Goal: Task Accomplishment & Management: Complete application form

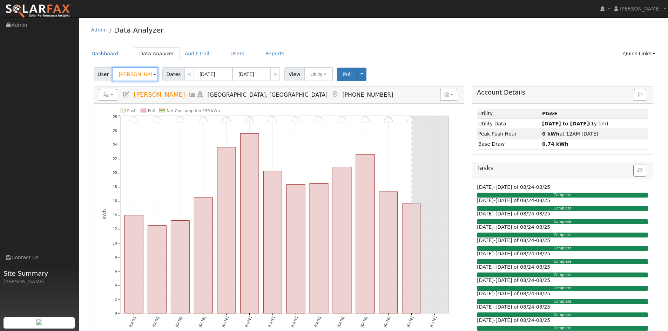
click at [143, 72] on input "Don Read" at bounding box center [136, 74] width 46 height 14
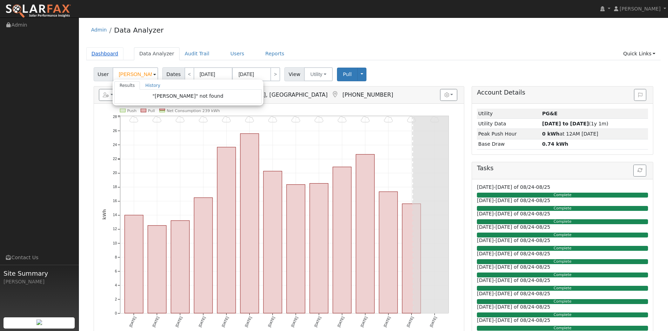
click at [116, 53] on link "Dashboard" at bounding box center [105, 53] width 38 height 13
type input "Don Read"
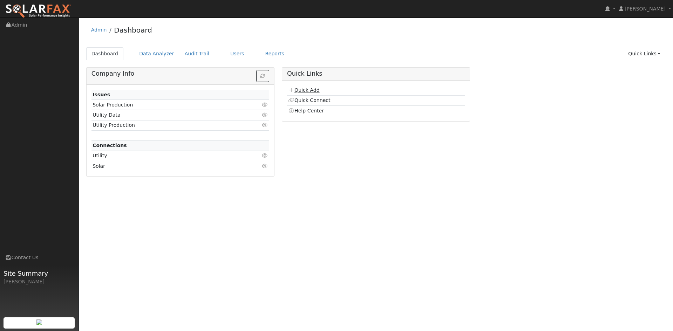
click at [305, 89] on link "Quick Add" at bounding box center [303, 90] width 31 height 6
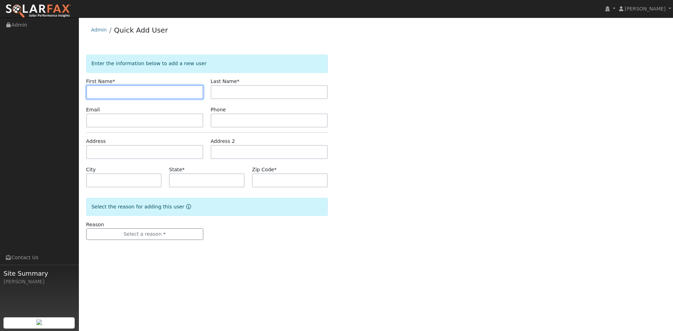
click at [124, 86] on input "text" at bounding box center [144, 92] width 117 height 14
paste input "[PERSON_NAME]"
type input "[PERSON_NAME]"
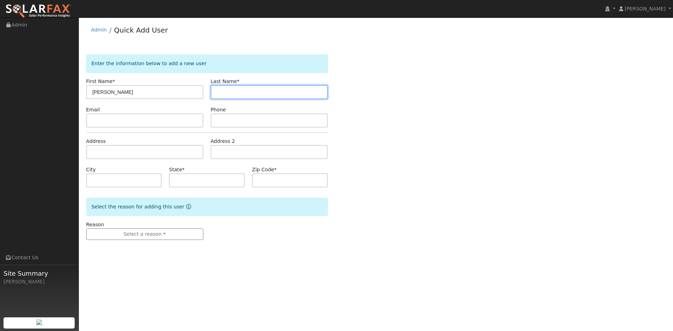
click at [258, 94] on input "text" at bounding box center [269, 92] width 117 height 14
paste input "[PERSON_NAME]"
drag, startPoint x: 237, startPoint y: 93, endPoint x: 217, endPoint y: 94, distance: 20.4
click at [217, 94] on input "[PERSON_NAME]" at bounding box center [269, 92] width 117 height 14
type input "Dion"
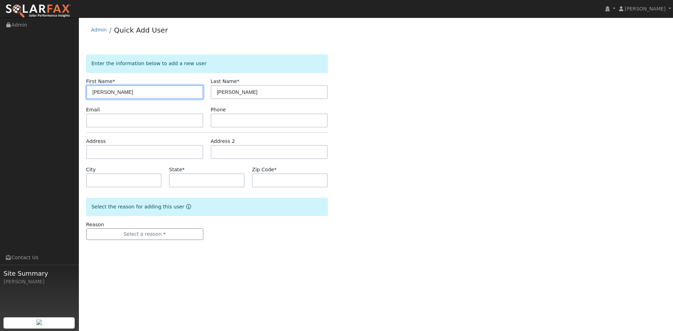
drag, startPoint x: 123, startPoint y: 91, endPoint x: 111, endPoint y: 94, distance: 12.0
click at [111, 94] on input "[PERSON_NAME]" at bounding box center [144, 92] width 117 height 14
click at [94, 93] on input "Michael" at bounding box center [144, 92] width 117 height 14
type input "Michael"
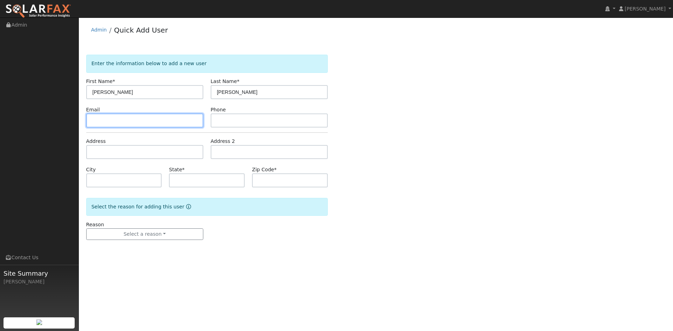
click at [104, 116] on input "text" at bounding box center [144, 121] width 117 height 14
click at [104, 123] on input "text" at bounding box center [144, 121] width 117 height 14
paste input "(530) 409-7679"
type input "(530) 409-7679"
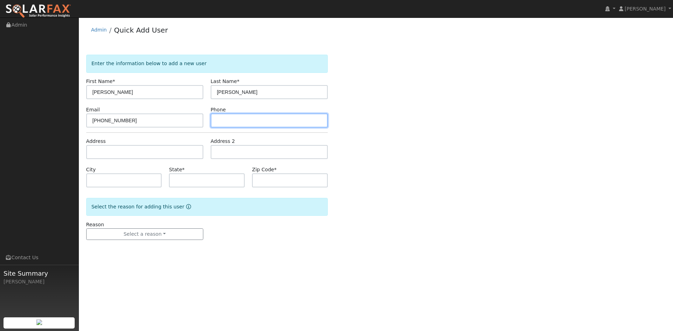
click at [269, 127] on input "text" at bounding box center [269, 121] width 117 height 14
paste input "[PERSON_NAME][EMAIL_ADDRESS][DOMAIN_NAME]"
type input "dionmichael@ymail.com"
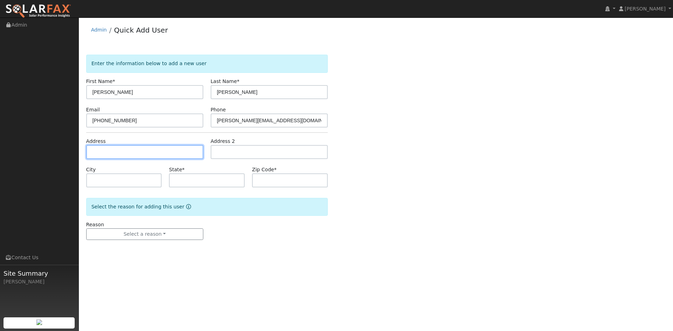
click at [126, 148] on input "text" at bounding box center [144, 152] width 117 height 14
paste input "17642 Brewer Road"
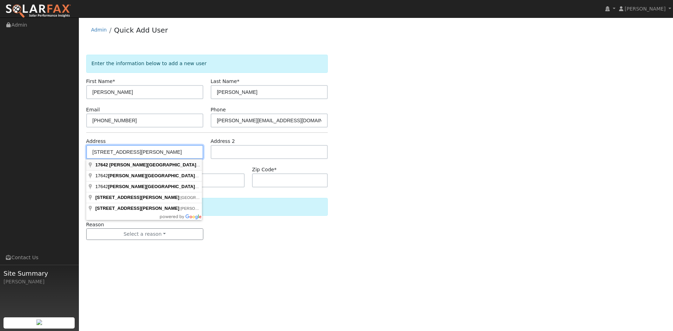
type input "17642 Brewer Road"
type input "Grass Valley"
type input "CA"
type input "95949"
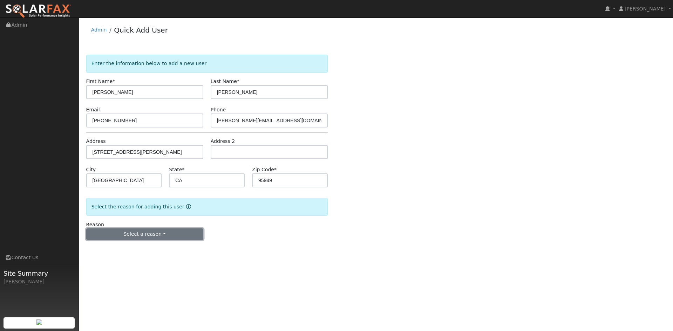
click at [140, 236] on button "Select a reason" at bounding box center [144, 235] width 117 height 12
click at [129, 249] on link "New lead" at bounding box center [126, 249] width 78 height 10
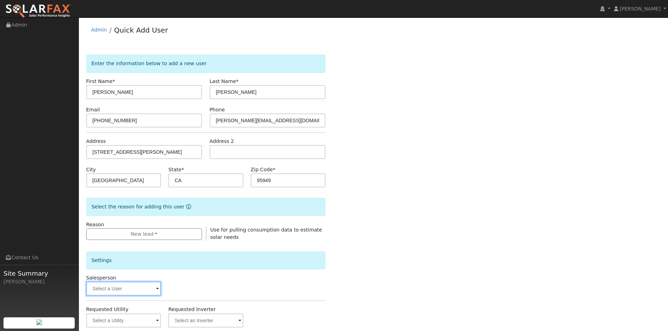
click at [115, 288] on input "text" at bounding box center [123, 289] width 75 height 14
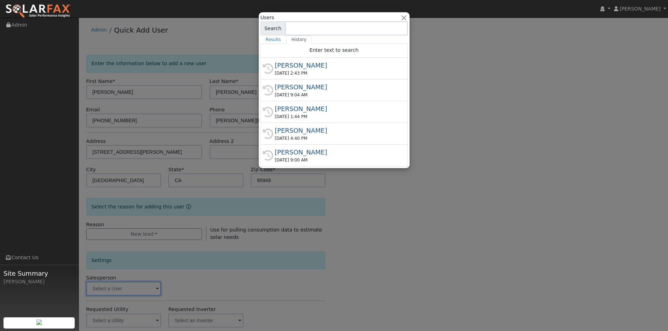
click at [295, 29] on input at bounding box center [346, 28] width 123 height 14
click at [297, 32] on input at bounding box center [346, 28] width 123 height 14
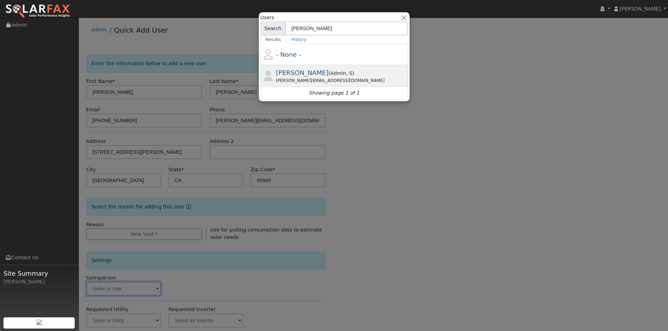
type input "stuart"
click at [307, 71] on span "Stuart Finger" at bounding box center [302, 72] width 53 height 7
type input "Stuart Finger"
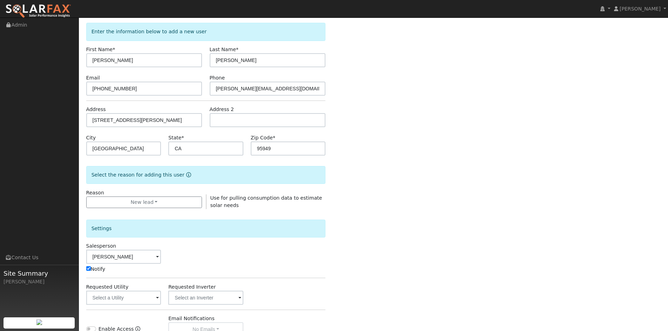
scroll to position [132, 0]
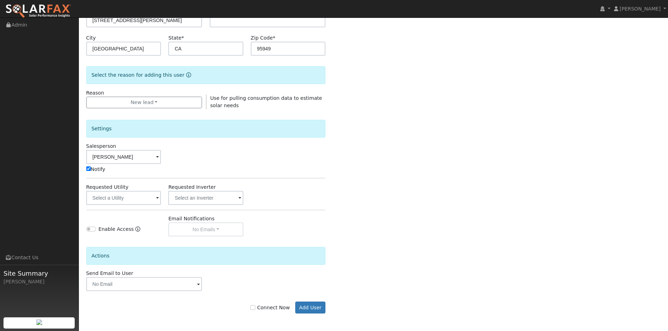
click at [276, 309] on label "Connect Now" at bounding box center [269, 307] width 39 height 7
click at [255, 309] on input "Connect Now" at bounding box center [252, 307] width 5 height 5
checkbox input "true"
click at [307, 309] on button "Add User" at bounding box center [310, 308] width 31 height 12
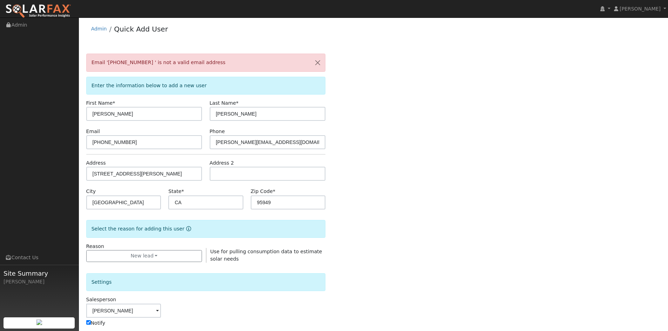
scroll to position [0, 0]
click at [146, 144] on input "(530) 409-7679" at bounding box center [144, 143] width 116 height 14
click at [93, 147] on input "(530) 409-7679" at bounding box center [144, 143] width 116 height 14
click at [154, 145] on input "(530) 409-7679" at bounding box center [144, 143] width 116 height 14
drag, startPoint x: 149, startPoint y: 146, endPoint x: 86, endPoint y: 147, distance: 62.8
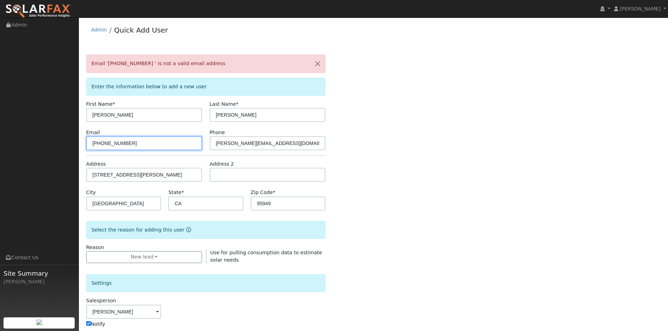
click at [86, 147] on input "(530) 409-7679" at bounding box center [144, 143] width 116 height 14
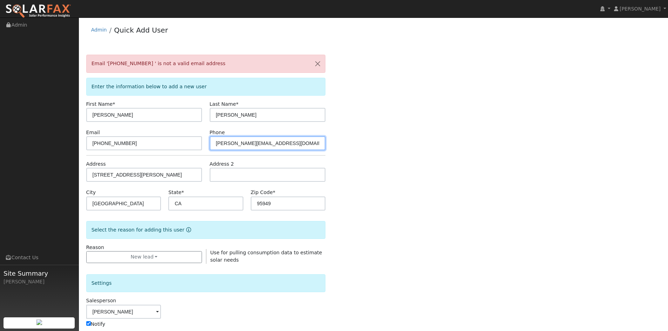
click at [291, 147] on input "dionmichael@ymail.com" at bounding box center [268, 143] width 116 height 14
paste input "(530) 409-7679"
drag, startPoint x: 269, startPoint y: 146, endPoint x: 212, endPoint y: 147, distance: 57.5
click at [212, 147] on input "dionmichael@ymail.com(530) 409-7679" at bounding box center [268, 143] width 116 height 14
type input "(530) 409-7679"
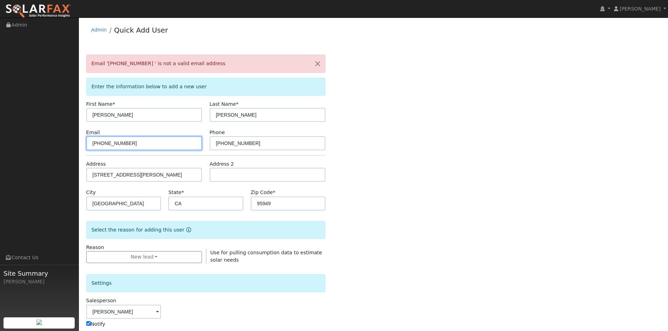
drag, startPoint x: 184, startPoint y: 144, endPoint x: 79, endPoint y: 150, distance: 105.0
click at [79, 151] on div "User Profile First name Last name Email Email Notifications No Emails No Emails…" at bounding box center [373, 252] width 589 height 469
paste input "dionmichael@ymail.com"
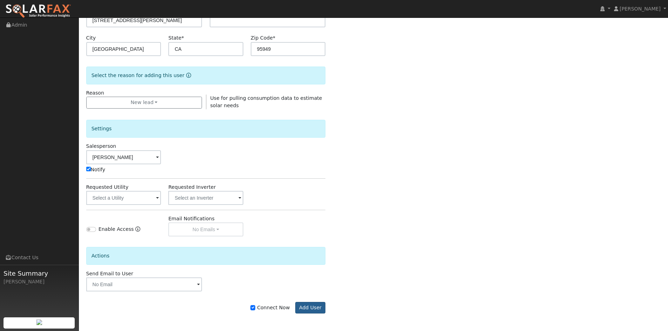
type input "dionmichael@ymail.com"
click at [304, 306] on button "Add User" at bounding box center [310, 308] width 31 height 12
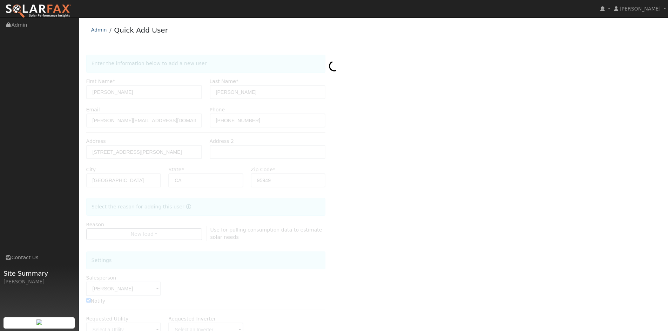
click at [98, 31] on link "Admin" at bounding box center [99, 30] width 16 height 6
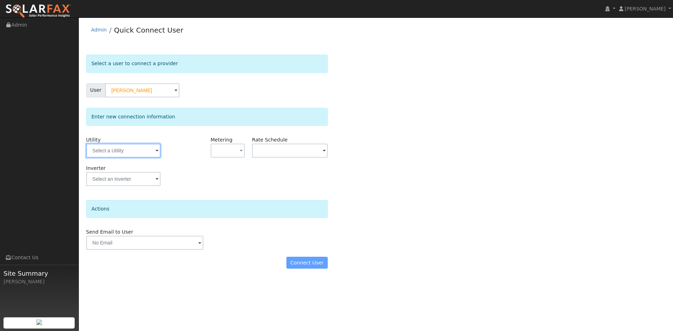
click at [127, 149] on input "text" at bounding box center [123, 151] width 74 height 14
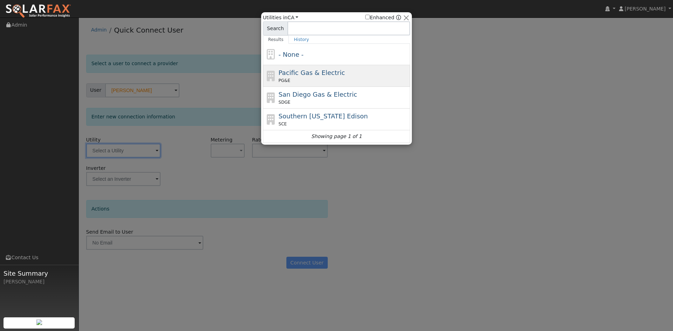
click at [317, 77] on div "Pacific Gas & Electric PG&E" at bounding box center [344, 76] width 130 height 16
type input "PG&E"
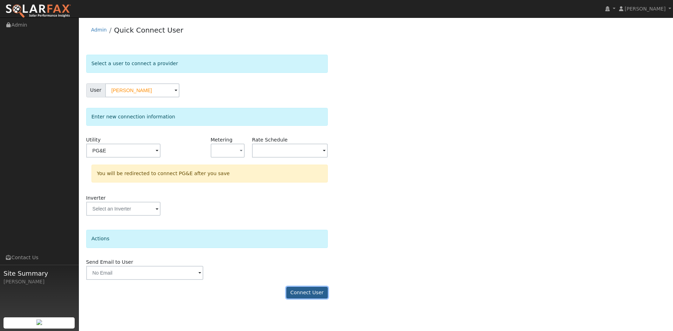
click at [318, 289] on button "Connect User" at bounding box center [307, 293] width 41 height 12
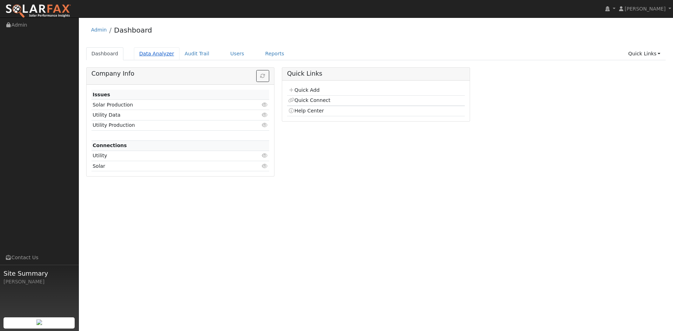
click at [166, 54] on link "Data Analyzer" at bounding box center [157, 53] width 46 height 13
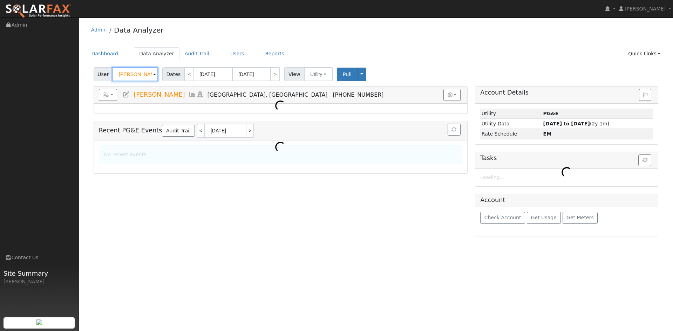
click at [137, 74] on input "Don Read" at bounding box center [136, 74] width 46 height 14
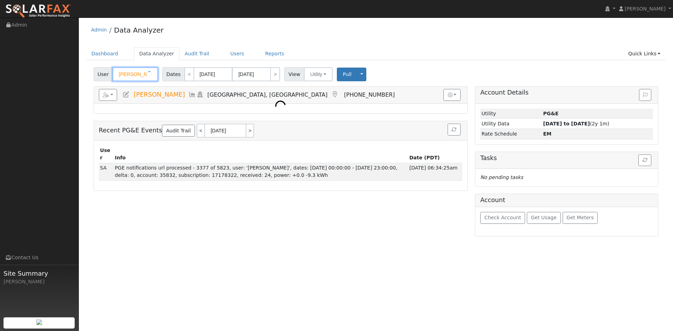
click at [137, 74] on input "Don Read" at bounding box center [136, 74] width 46 height 14
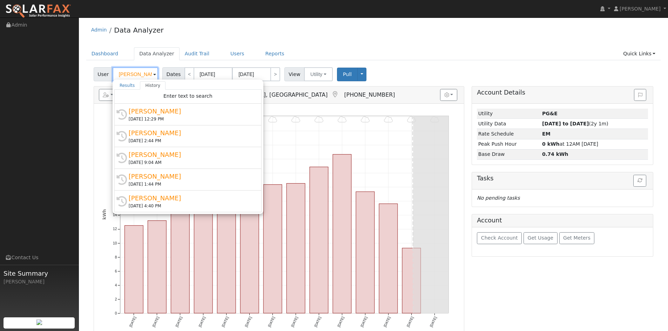
click at [137, 74] on input "Don Read" at bounding box center [136, 74] width 46 height 14
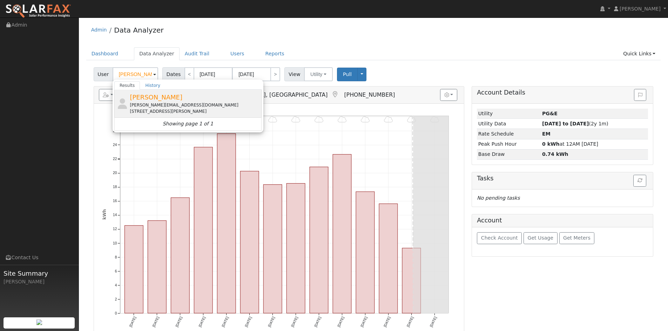
click at [156, 100] on span "Michael Dion" at bounding box center [156, 97] width 53 height 7
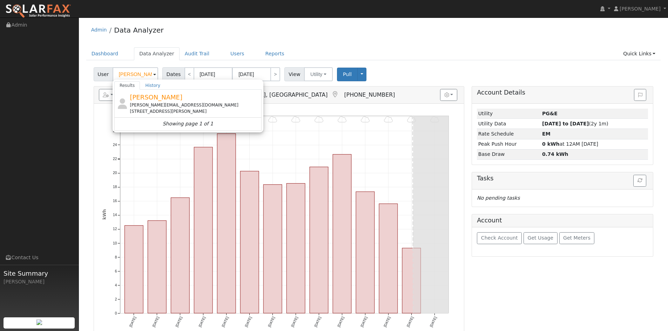
type input "Michael Dion"
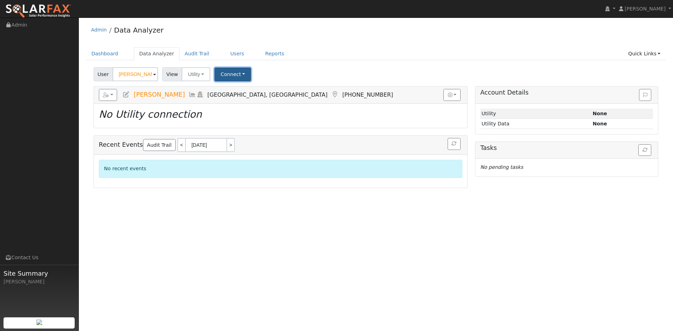
click at [224, 77] on button "Connect" at bounding box center [233, 75] width 36 height 14
click at [231, 89] on link "Select a Provider" at bounding box center [242, 90] width 55 height 10
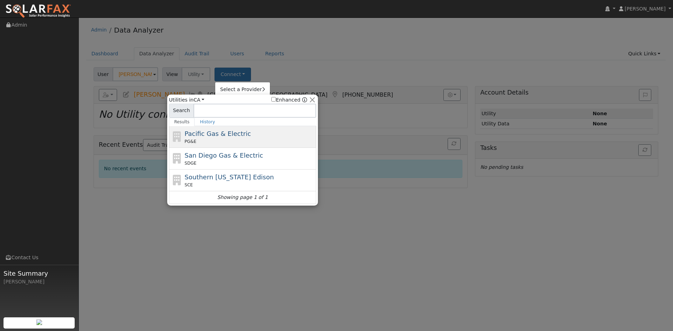
click at [210, 138] on div "Pacific Gas & Electric PG&E" at bounding box center [250, 137] width 130 height 16
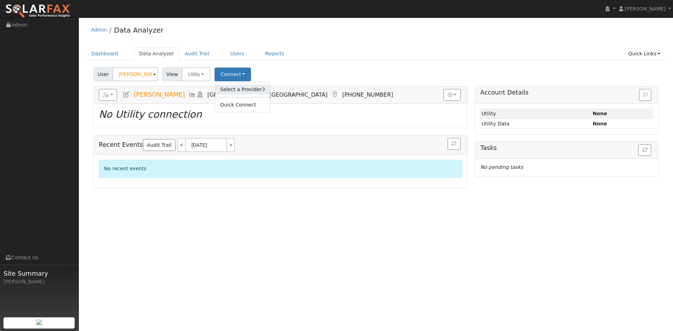
click at [231, 93] on link "Select a Provider" at bounding box center [242, 90] width 55 height 10
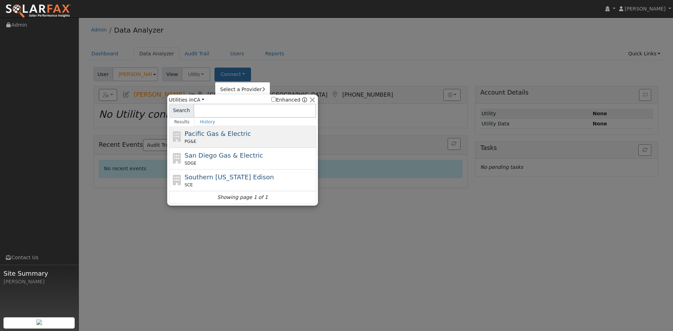
click at [232, 138] on div "Pacific Gas & Electric PG&E" at bounding box center [250, 137] width 130 height 16
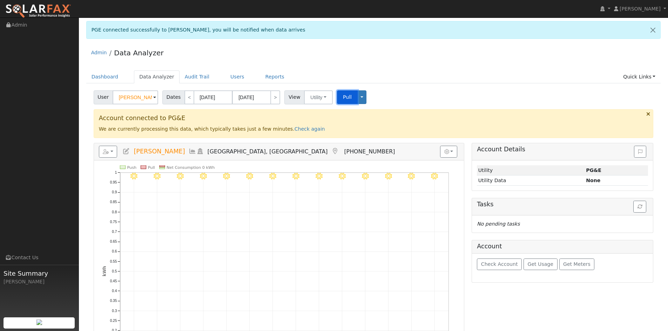
click at [343, 95] on span "Pull" at bounding box center [347, 97] width 9 height 6
click at [343, 96] on span "Pull" at bounding box center [347, 97] width 9 height 6
click at [349, 99] on button "Pull" at bounding box center [347, 97] width 21 height 14
click at [639, 204] on button "button" at bounding box center [639, 207] width 13 height 12
